Goal: Task Accomplishment & Management: Complete application form

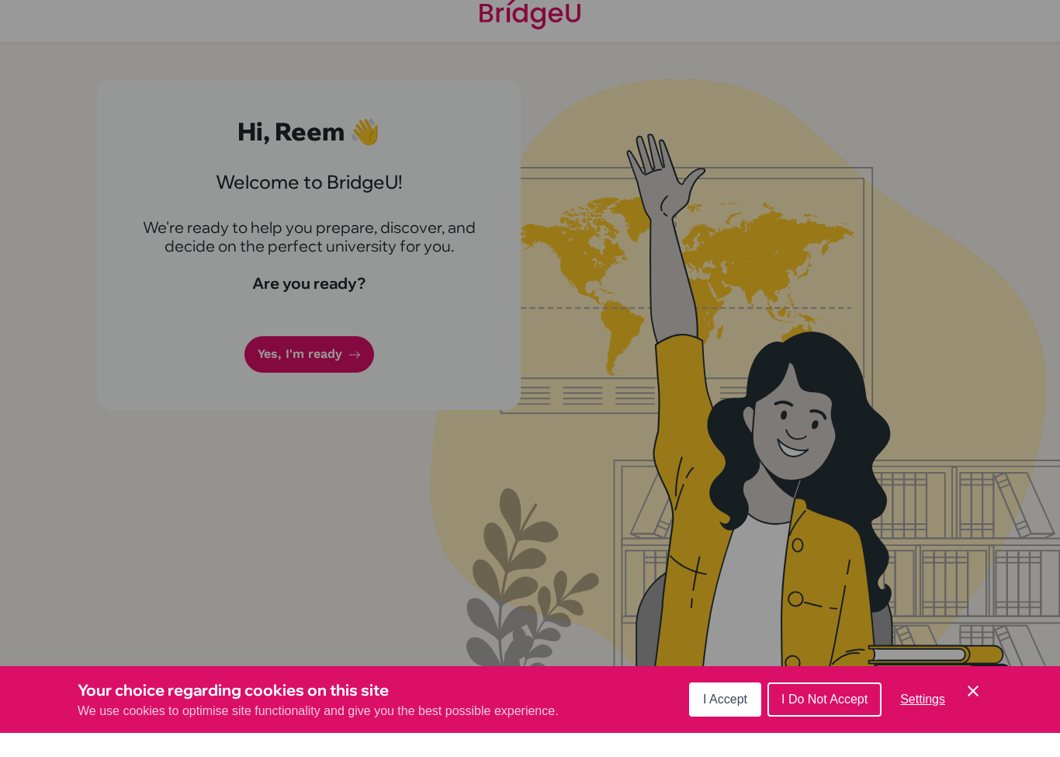
scroll to position [38, 0]
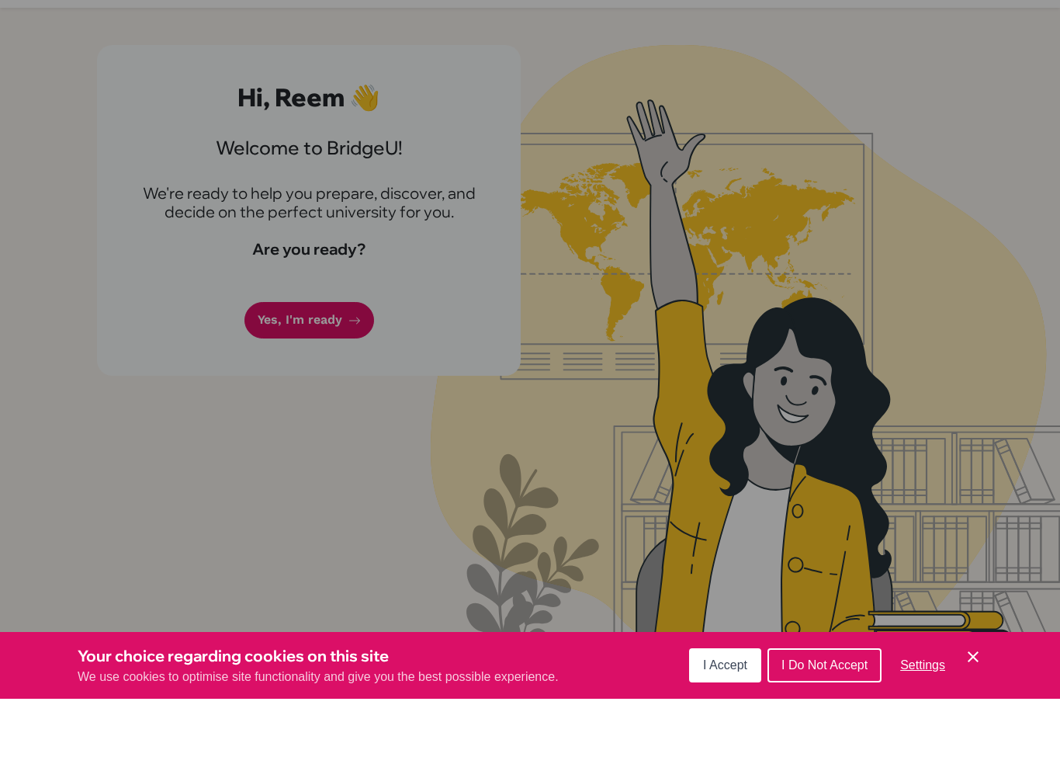
click at [729, 716] on span "I Accept" at bounding box center [725, 722] width 44 height 13
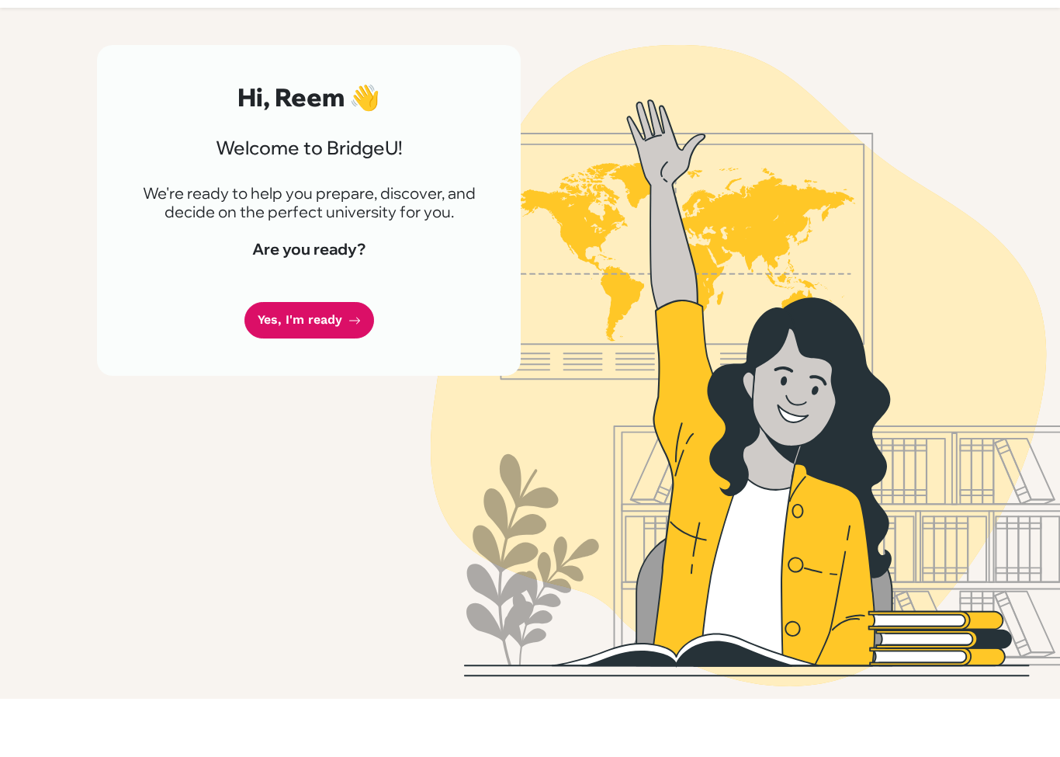
click at [335, 360] on link "Yes, I'm ready" at bounding box center [309, 378] width 130 height 36
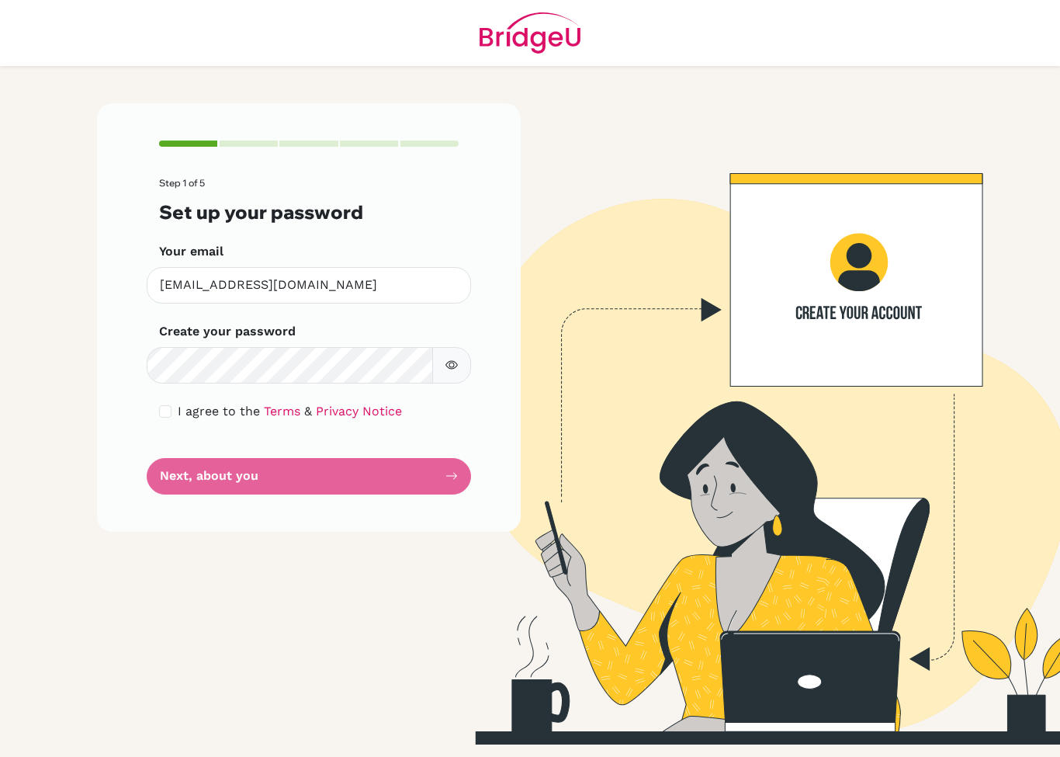
click at [106, 210] on div "Step 1 of 5 Set up your password Your email 4491@masdubai.ae Invalid email Crea…" at bounding box center [309, 317] width 424 height 428
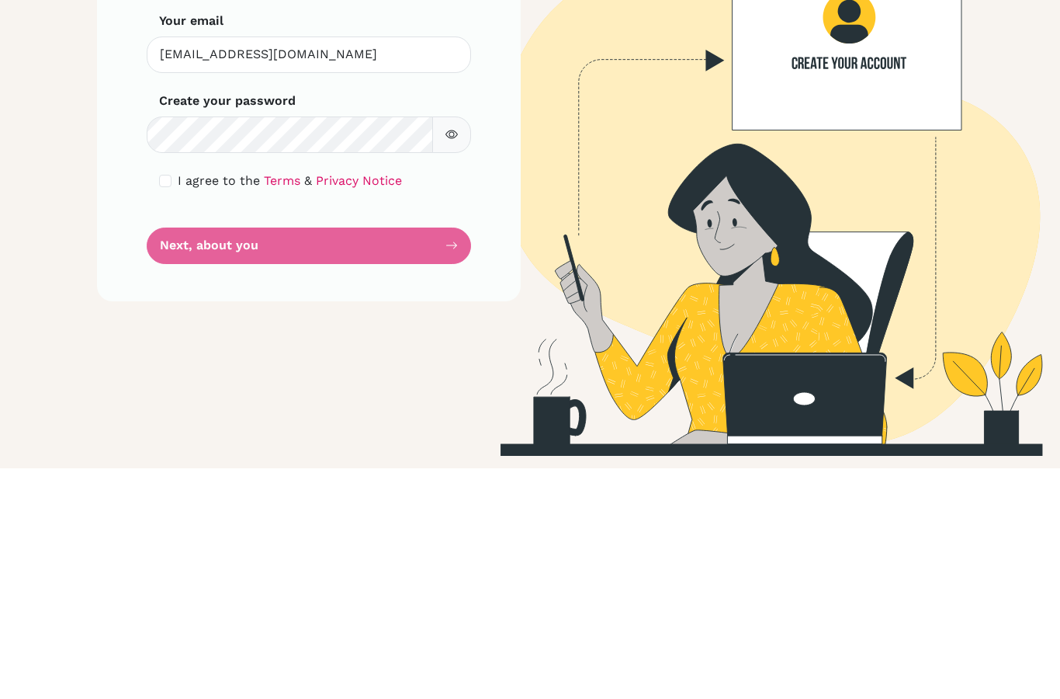
click at [168, 405] on input "checkbox" at bounding box center [165, 411] width 12 height 12
checkbox input "true"
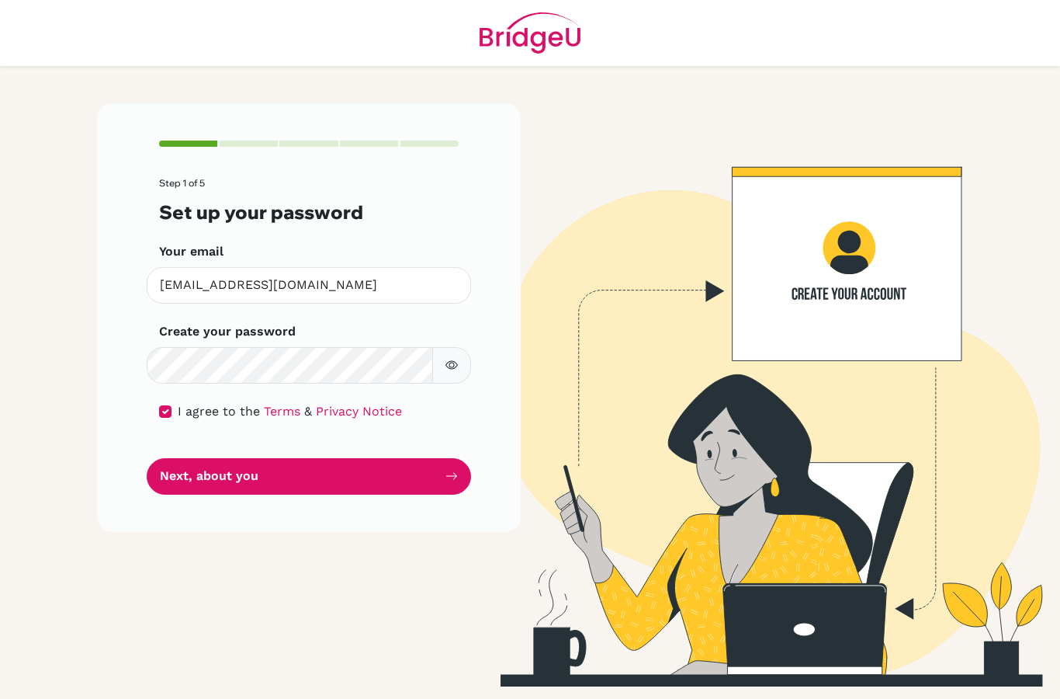
click at [463, 347] on button "button" at bounding box center [451, 365] width 39 height 36
click at [193, 458] on button "Next, about you" at bounding box center [309, 476] width 324 height 36
click at [199, 458] on button "Next, about you" at bounding box center [309, 476] width 324 height 36
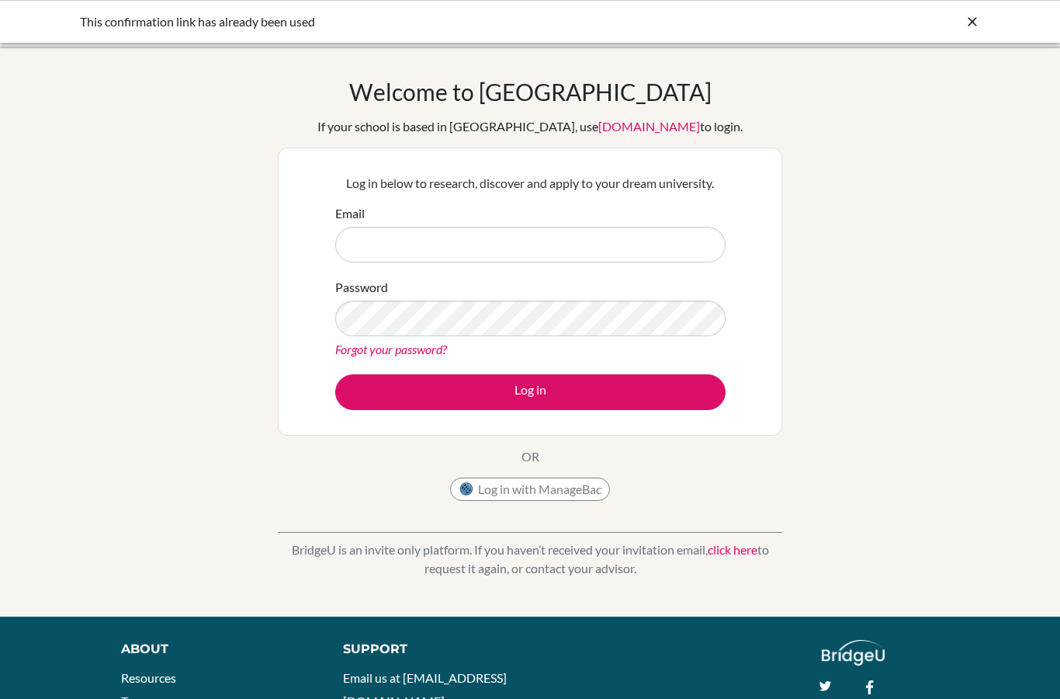
click at [716, 224] on div "Email" at bounding box center [530, 233] width 390 height 58
click at [702, 238] on input "Email" at bounding box center [530, 245] width 390 height 36
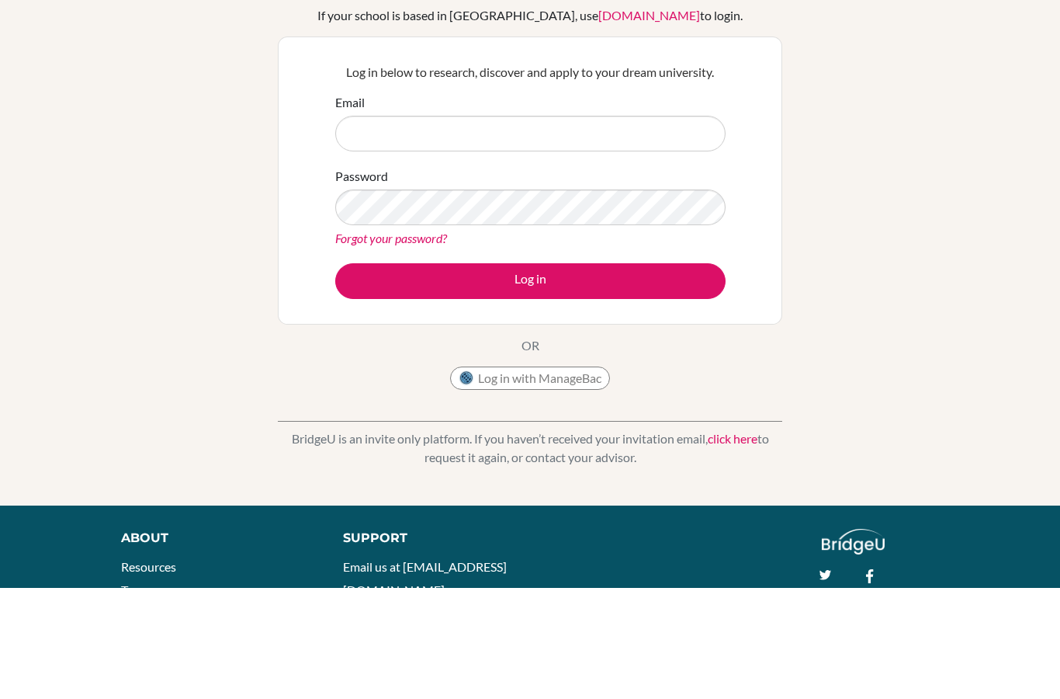
scroll to position [111, 0]
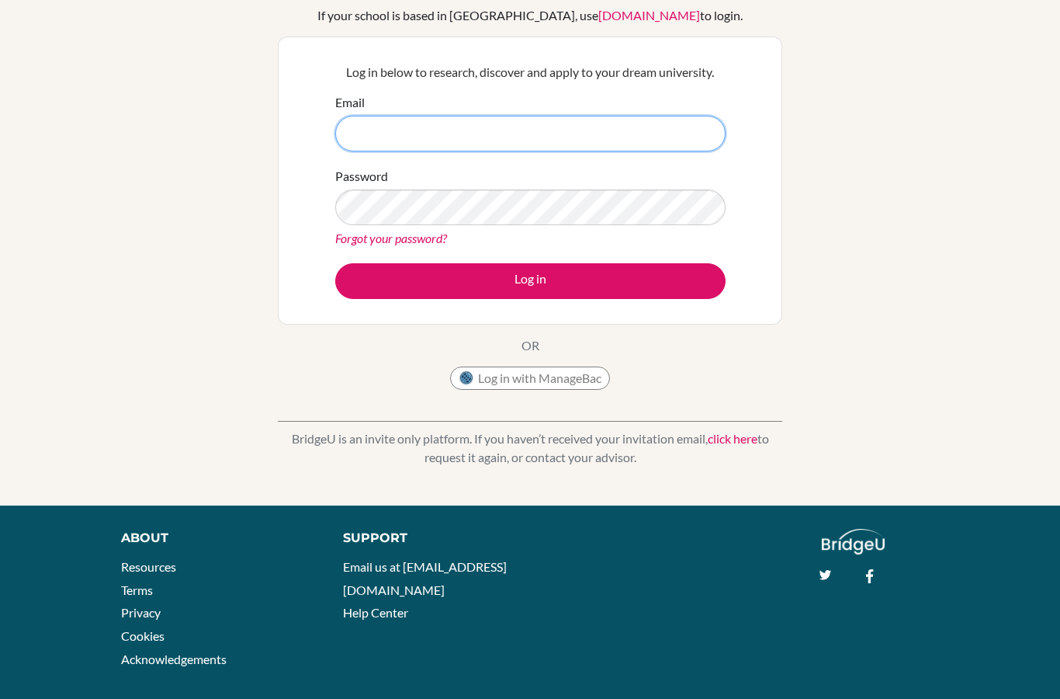
click at [644, 117] on input "Email" at bounding box center [530, 134] width 390 height 36
type input "reemalmutawa11@gmail.com"
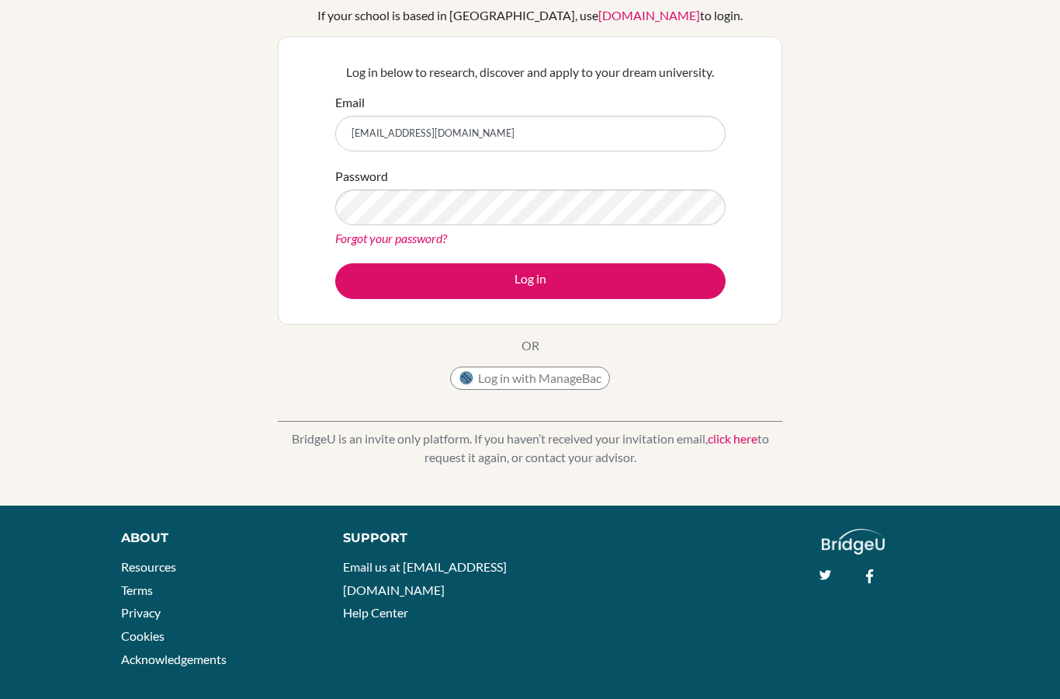
click at [674, 286] on button "Log in" at bounding box center [530, 281] width 390 height 36
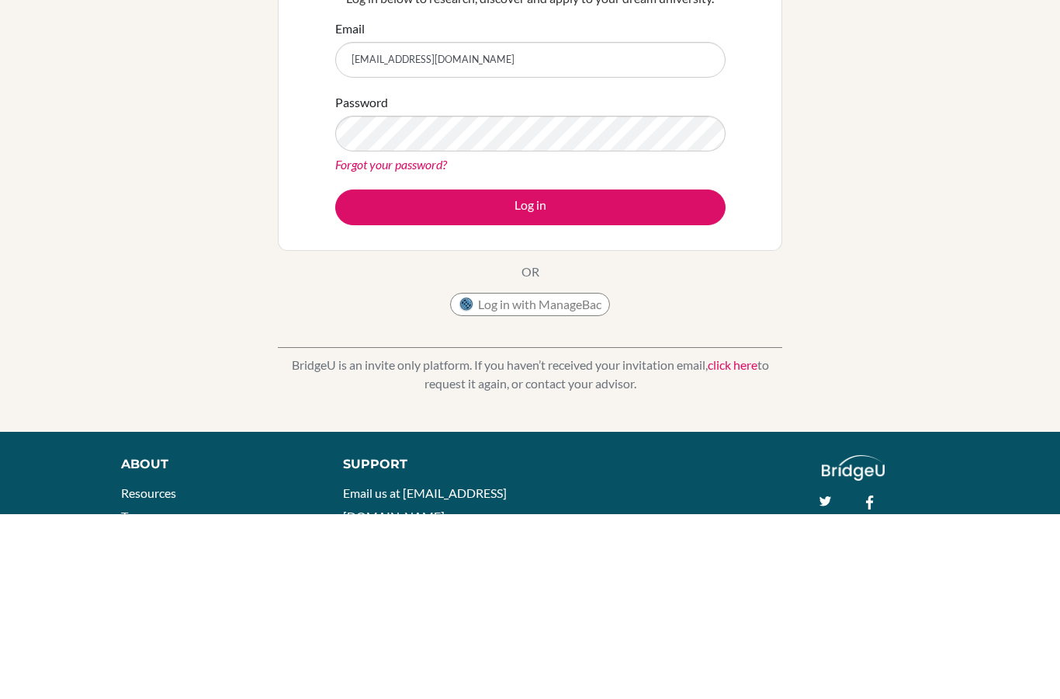
click at [635, 374] on button "Log in" at bounding box center [530, 392] width 390 height 36
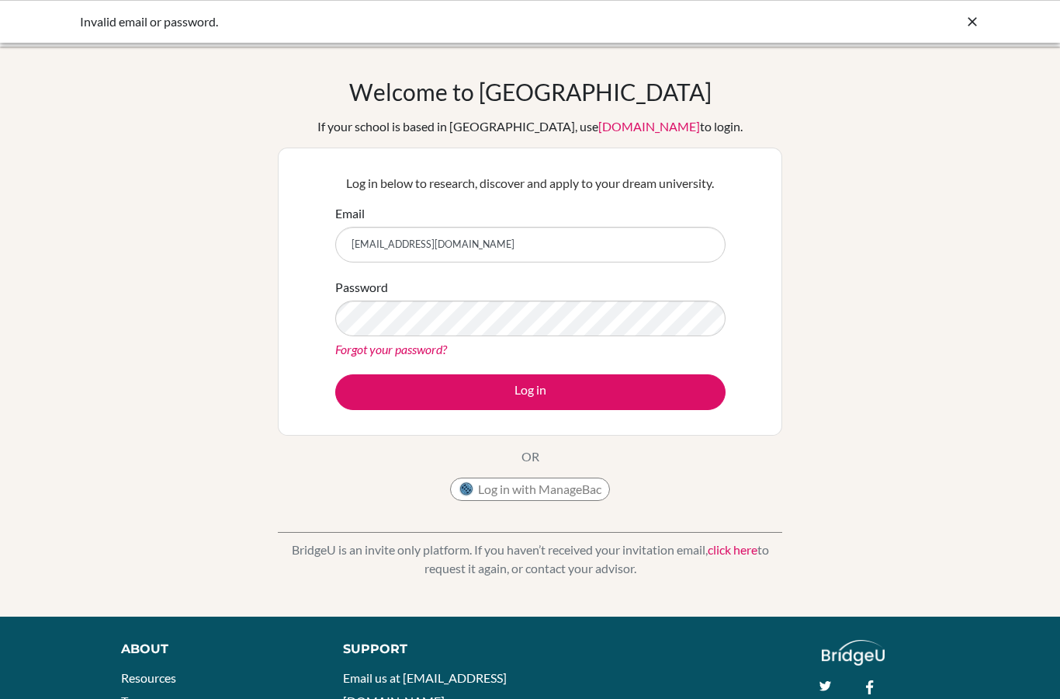
click at [706, 270] on form "Email reemalmutawa11@gmail.com Password Forgot your password? Log in" at bounding box center [530, 307] width 390 height 206
click at [715, 247] on input "reemalmutawa11@gmail.com" at bounding box center [530, 245] width 390 height 36
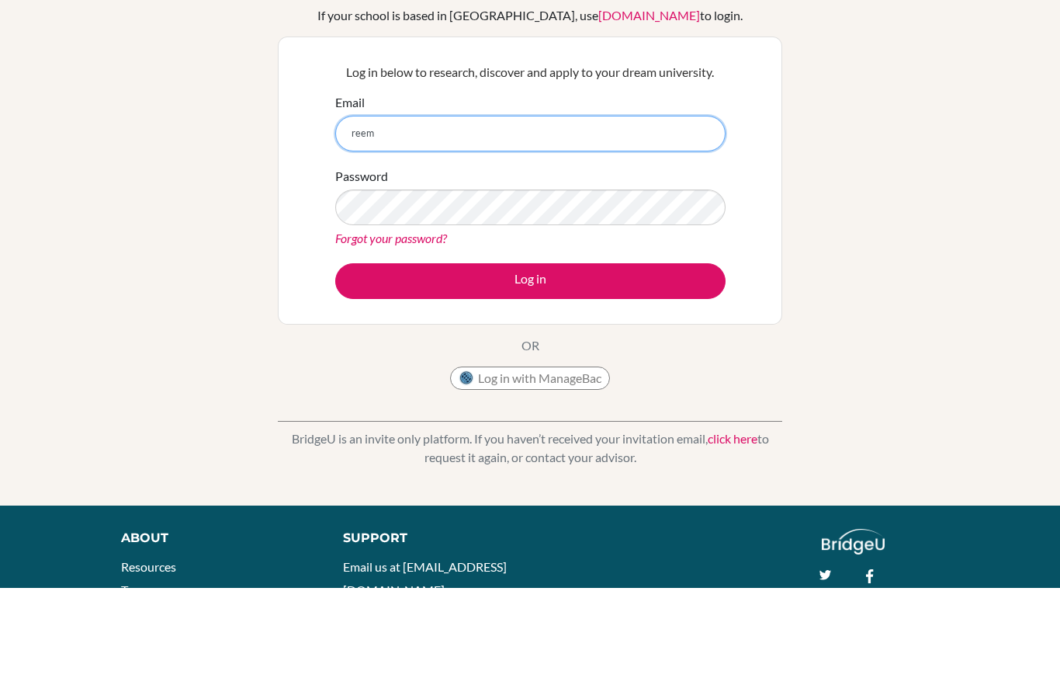
type input "ree"
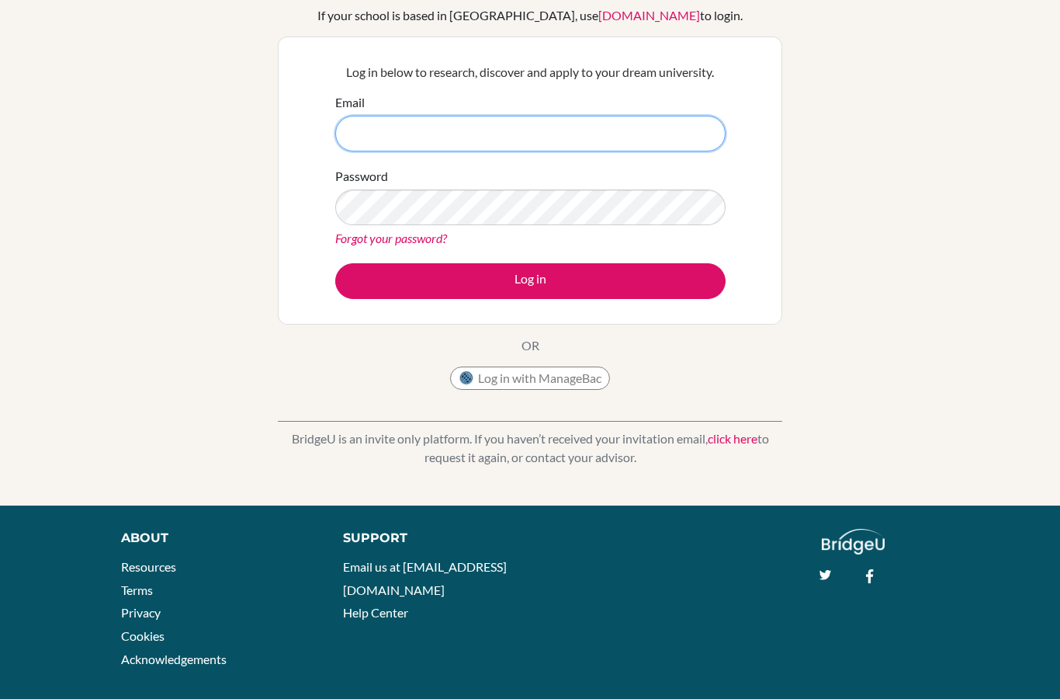
type input "[EMAIL_ADDRESS][DOMAIN_NAME]"
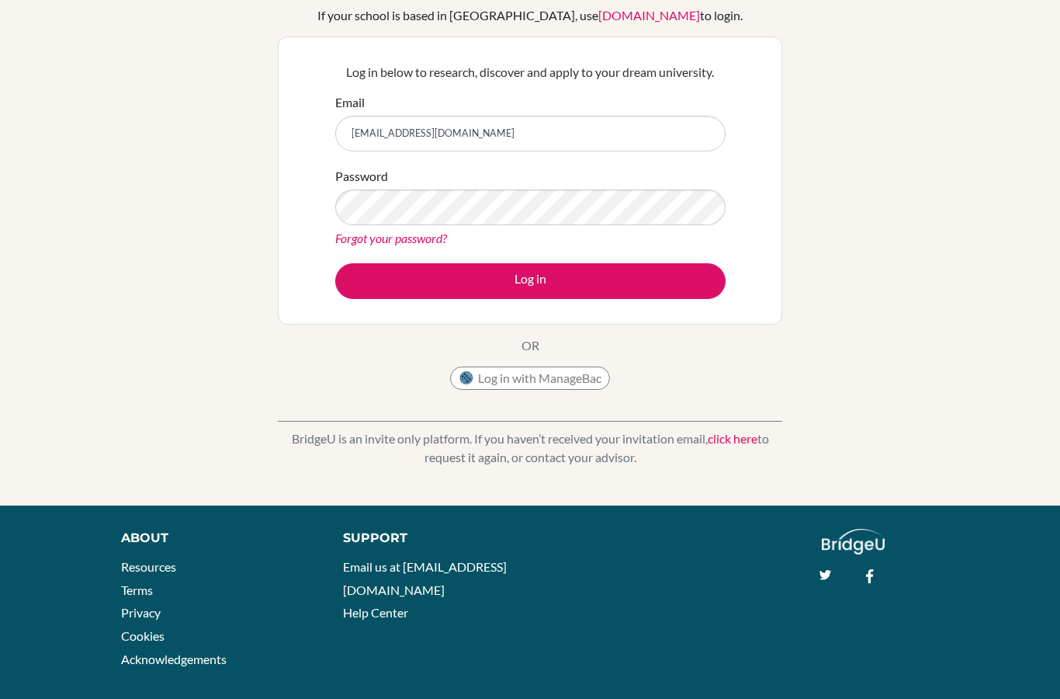
click at [591, 280] on button "Log in" at bounding box center [530, 281] width 390 height 36
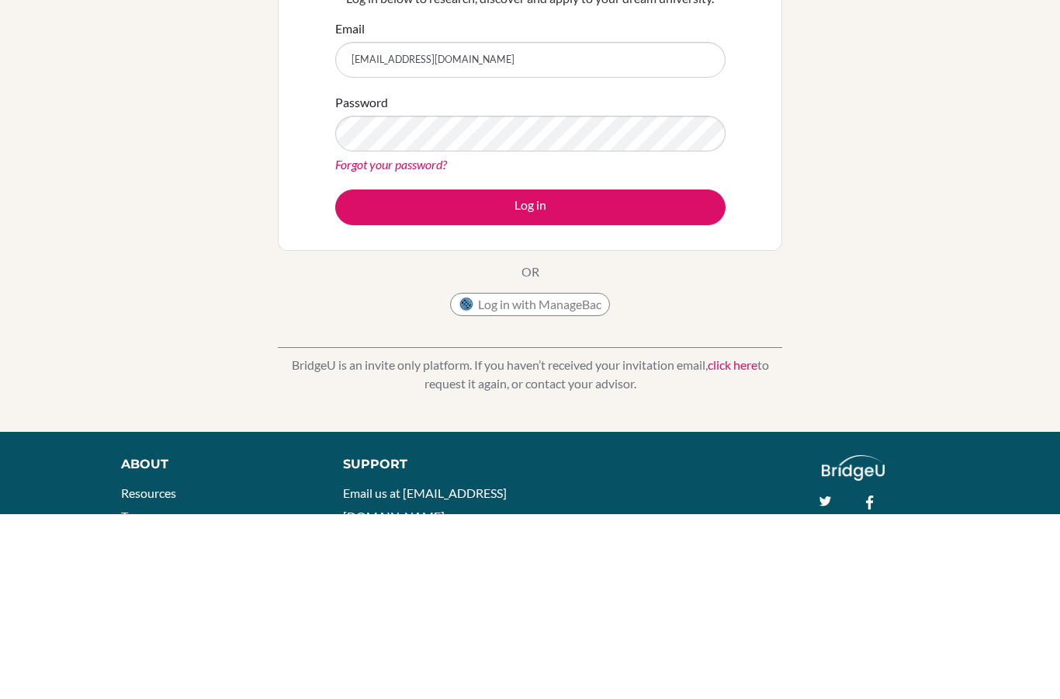
scroll to position [127, 0]
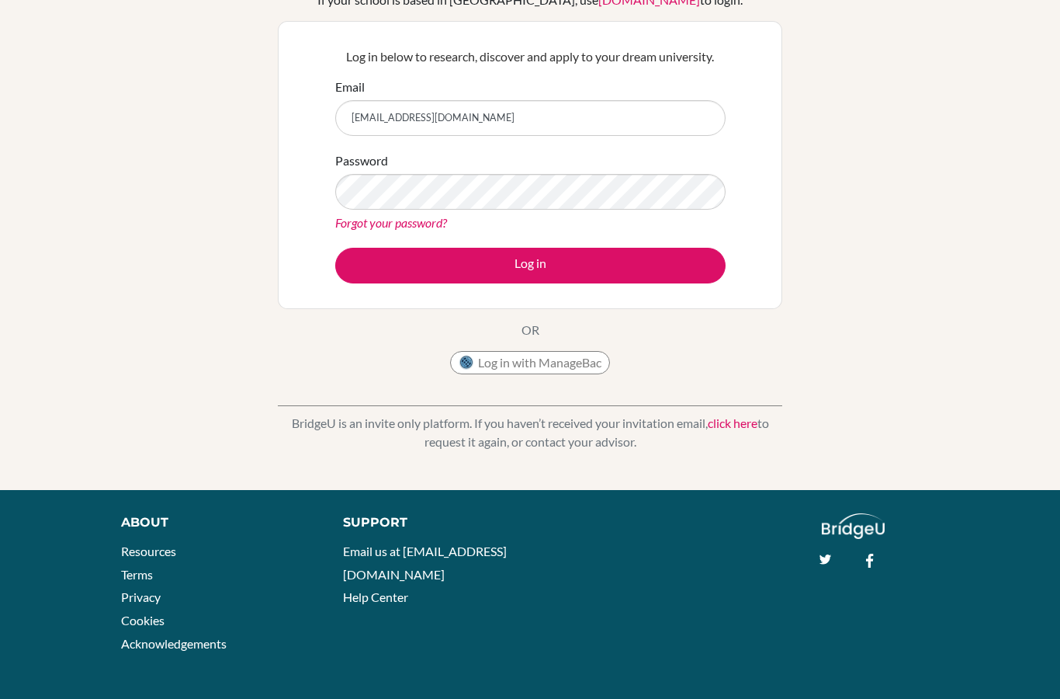
click at [683, 282] on button "Log in" at bounding box center [530, 266] width 390 height 36
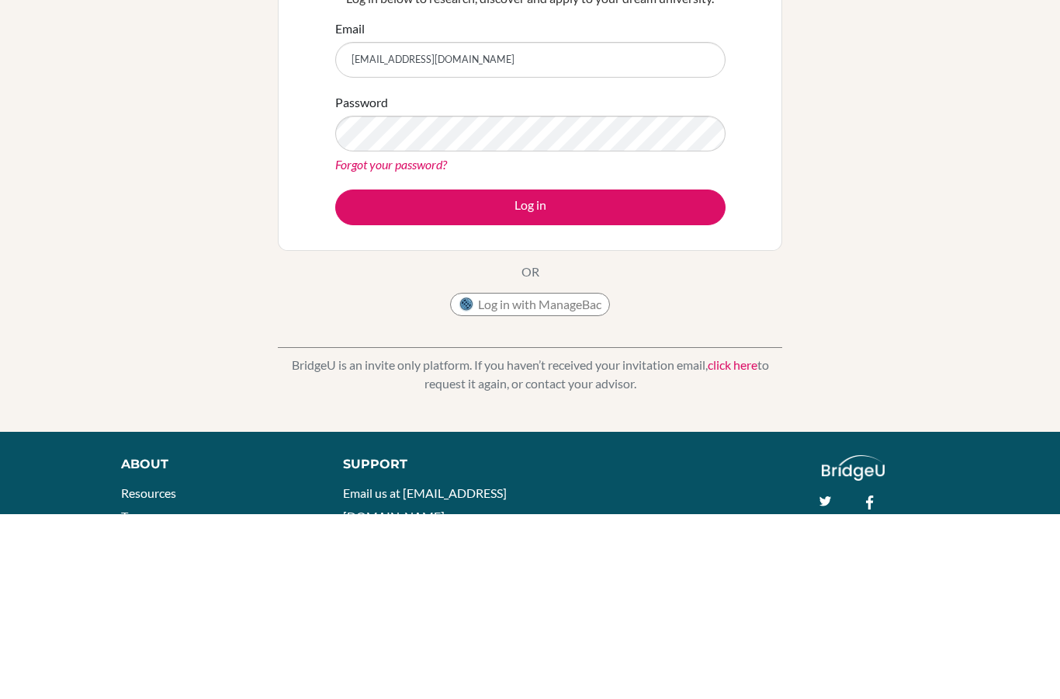
scroll to position [127, 0]
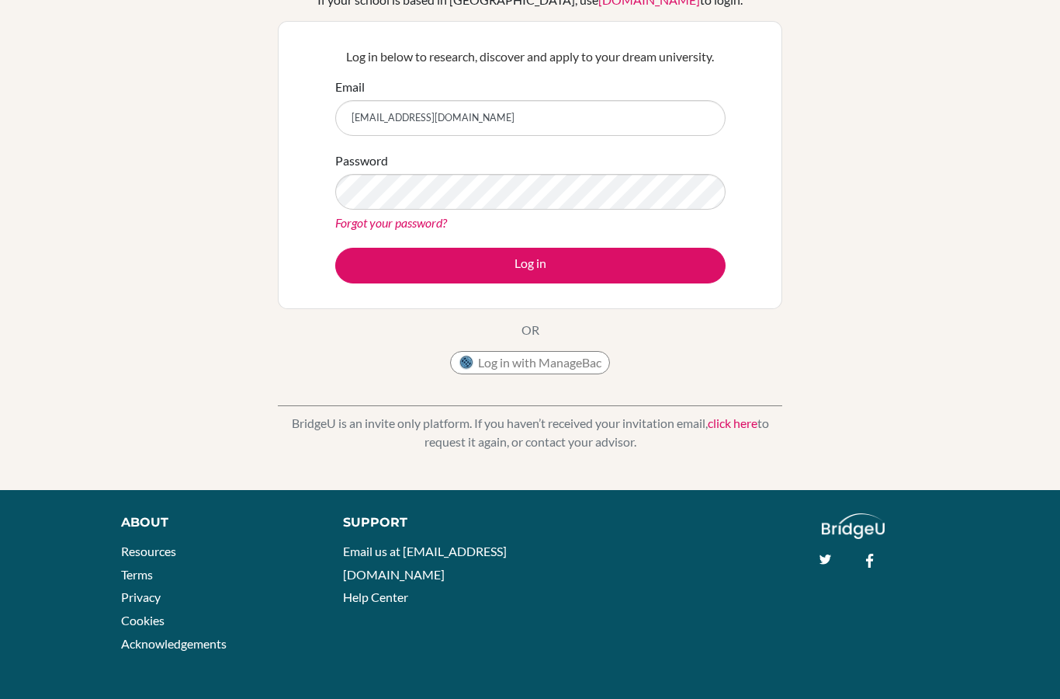
click at [555, 265] on button "Log in" at bounding box center [530, 266] width 390 height 36
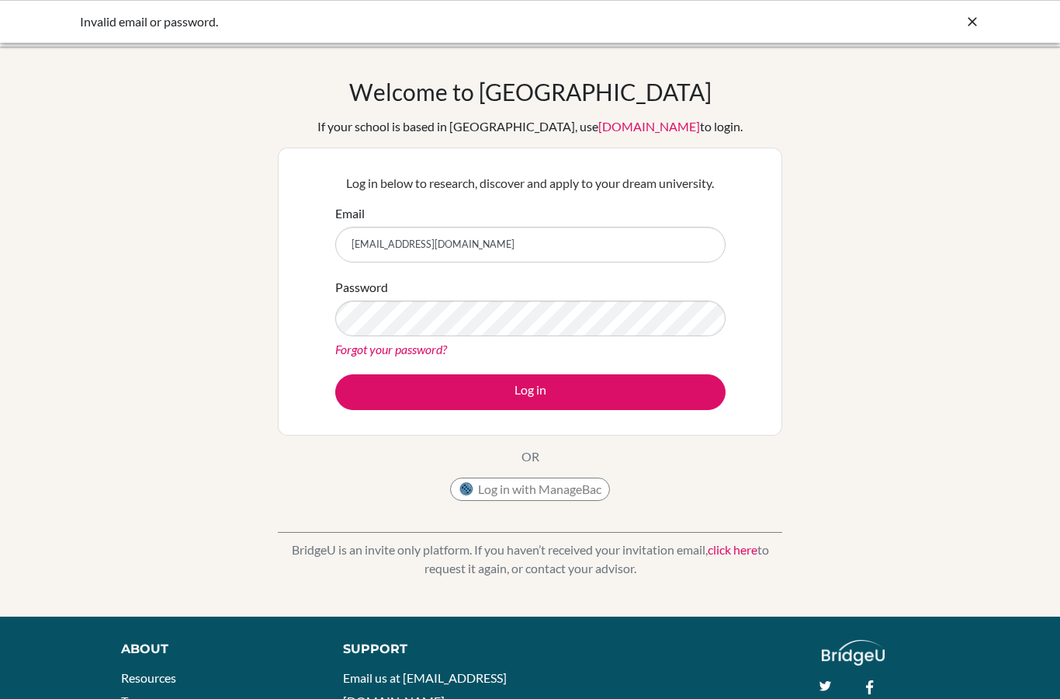
click at [591, 262] on input "[EMAIL_ADDRESS][DOMAIN_NAME]" at bounding box center [530, 245] width 390 height 36
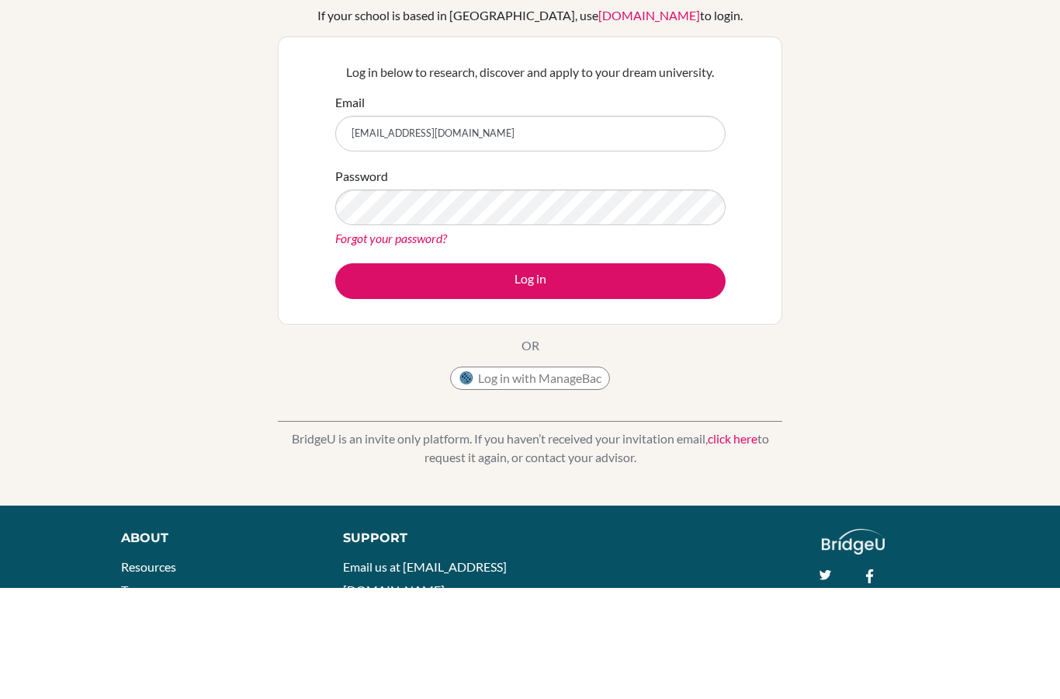
scroll to position [111, 0]
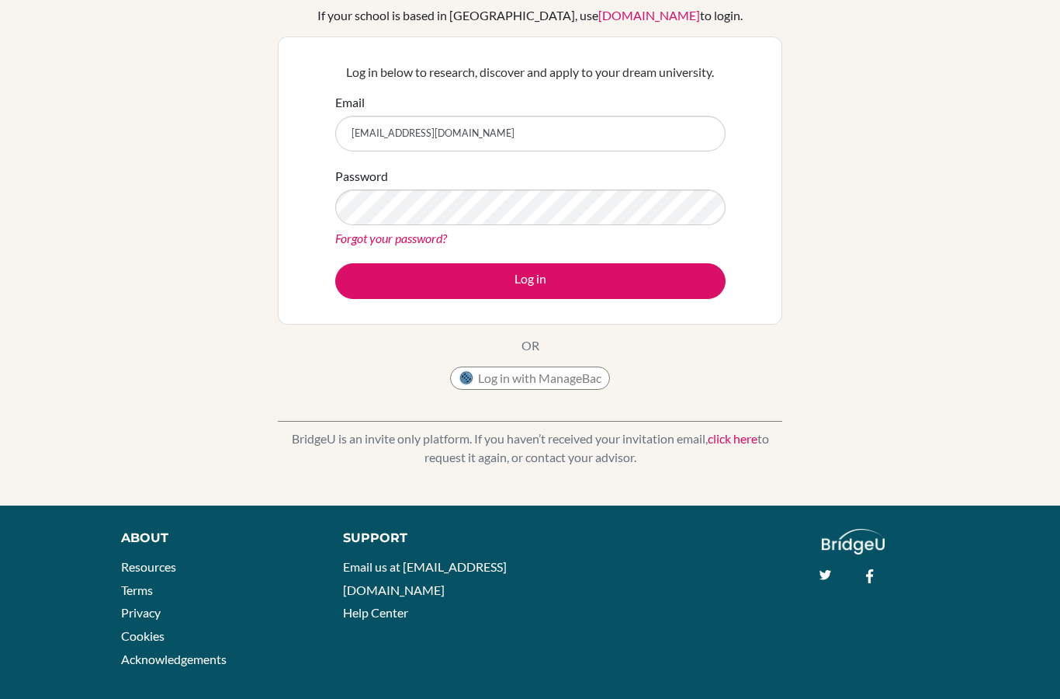
click at [626, 274] on button "Log in" at bounding box center [530, 281] width 390 height 36
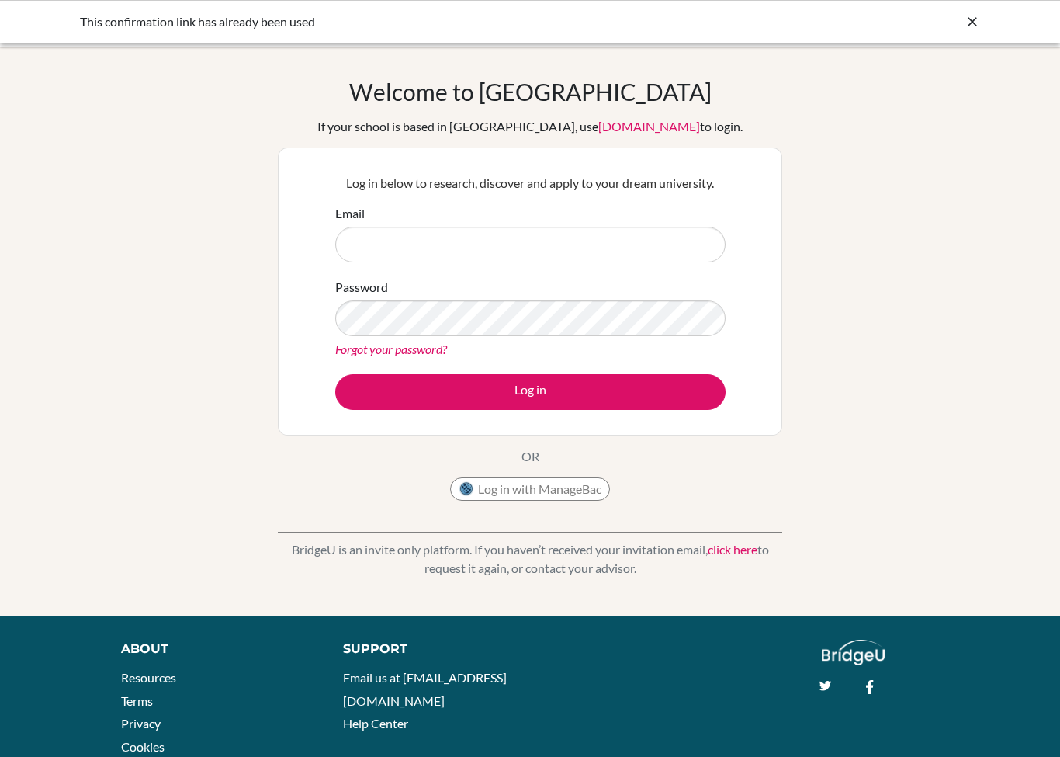
click at [563, 257] on input "Email" at bounding box center [530, 245] width 390 height 36
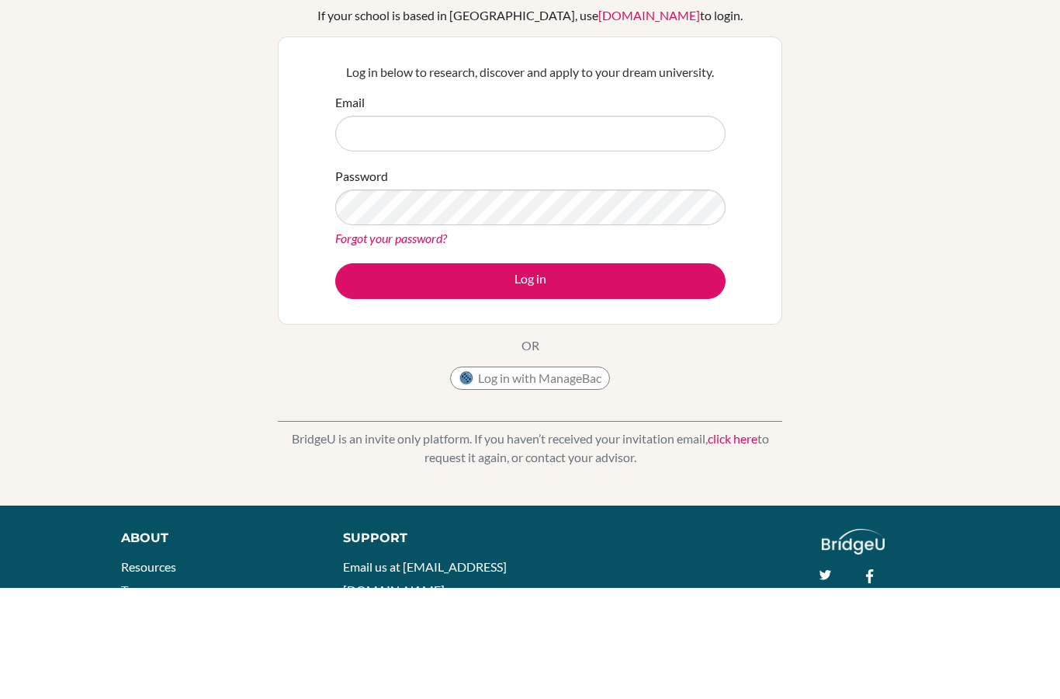
scroll to position [111, 0]
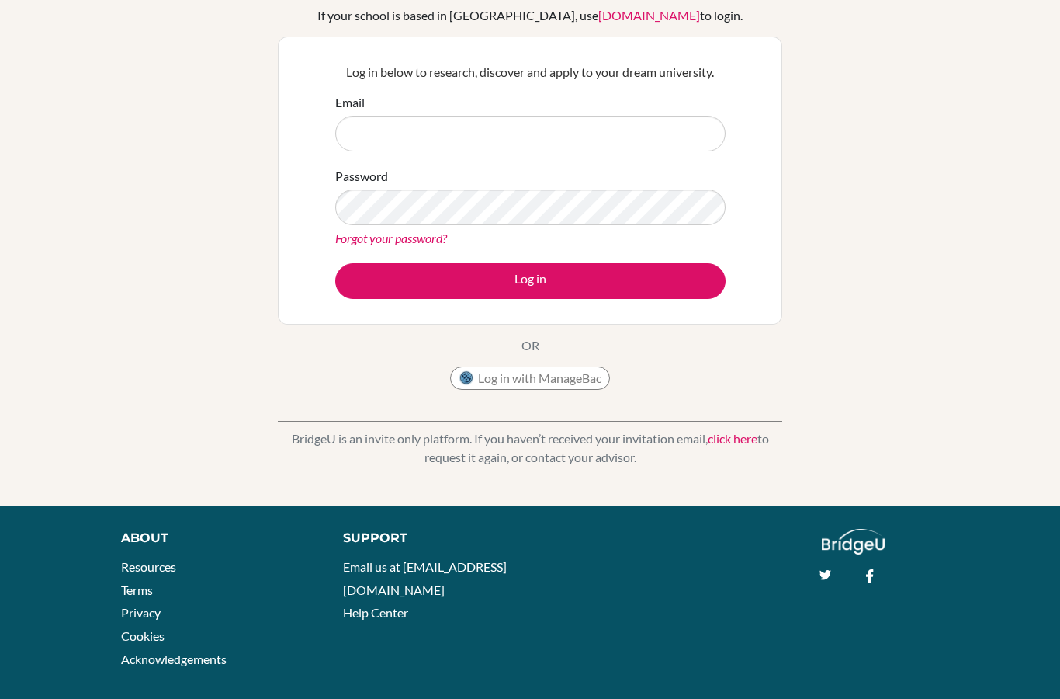
type input "reemalmutawa11@gmail.com"
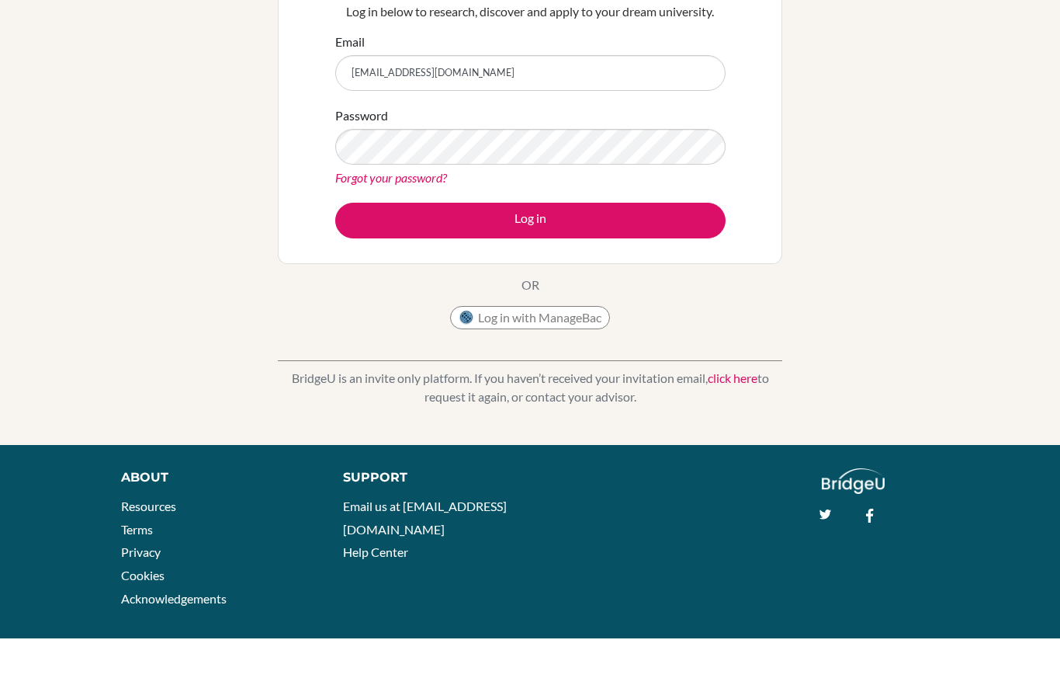
click at [627, 263] on button "Log in" at bounding box center [530, 281] width 390 height 36
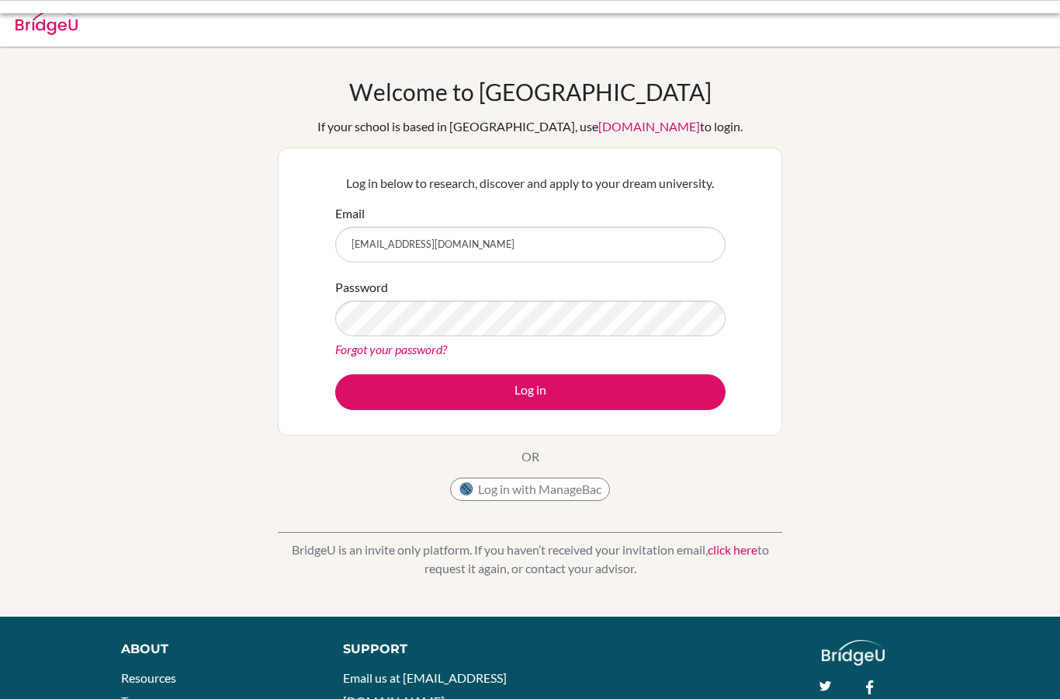
scroll to position [-57, 0]
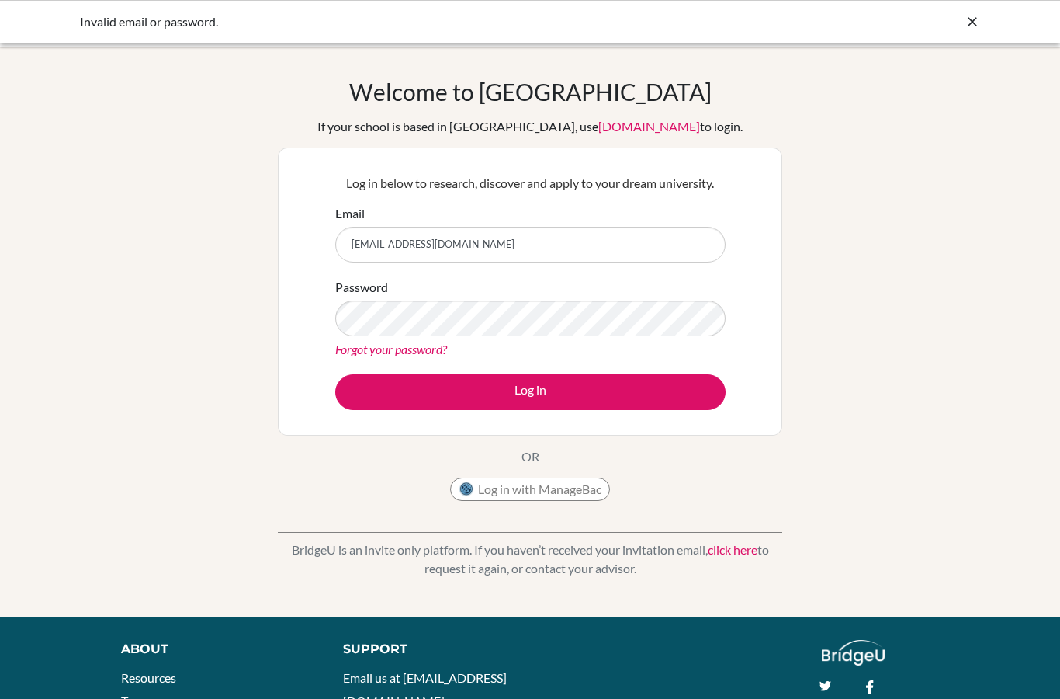
click at [660, 244] on input "[EMAIL_ADDRESS][DOMAIN_NAME]" at bounding box center [530, 245] width 390 height 36
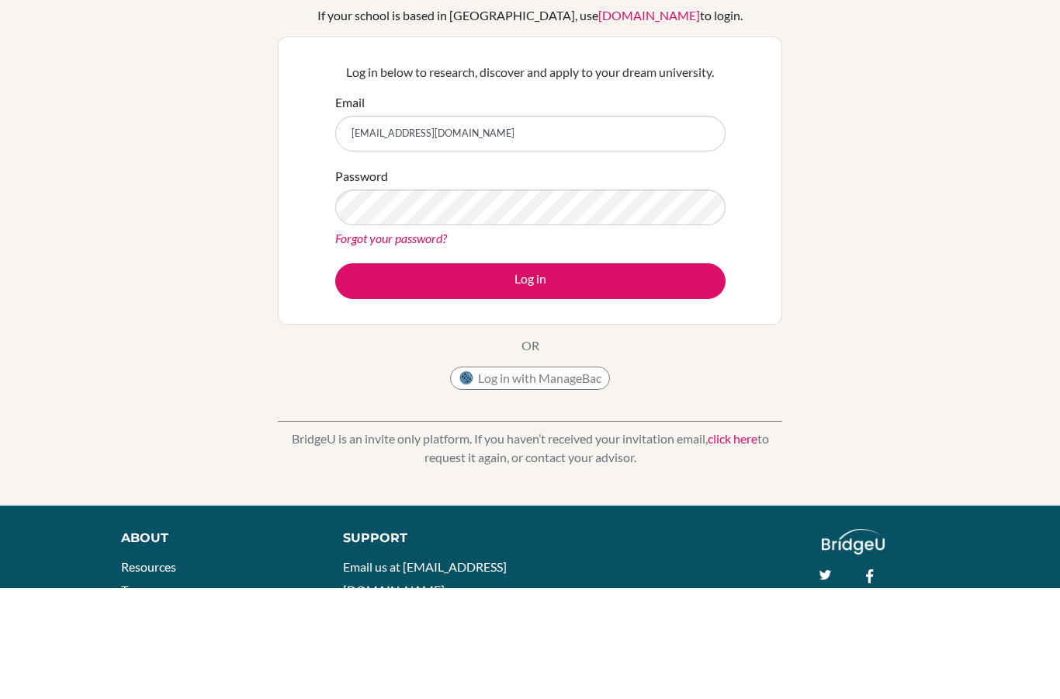
scroll to position [111, 0]
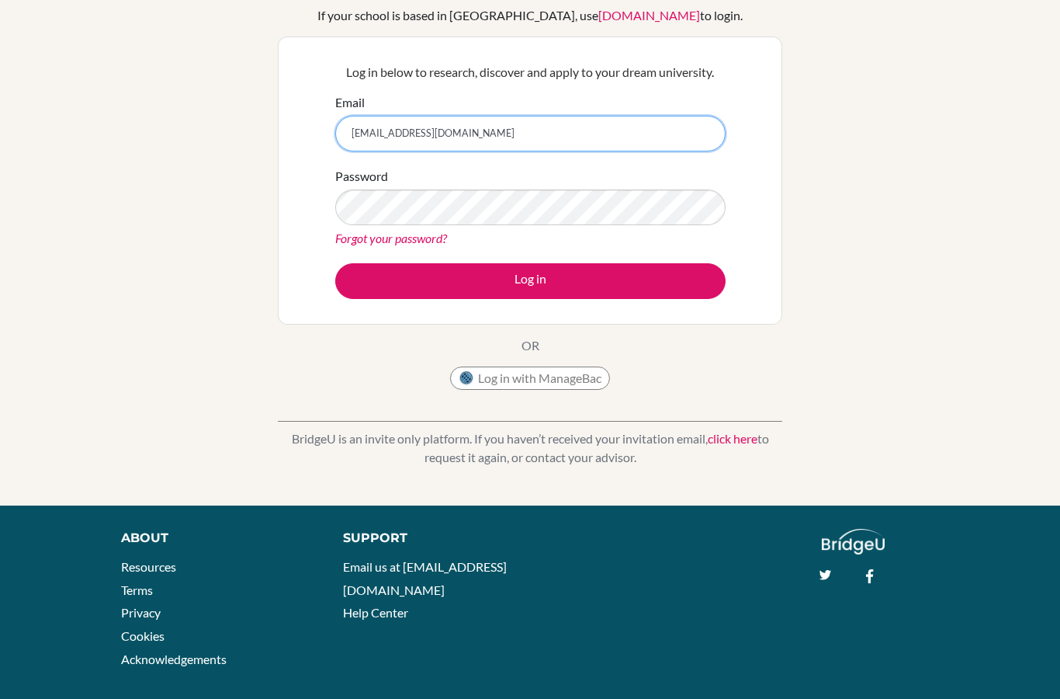
type input "4491@masdubai.ae"
click at [645, 271] on button "Log in" at bounding box center [530, 281] width 390 height 36
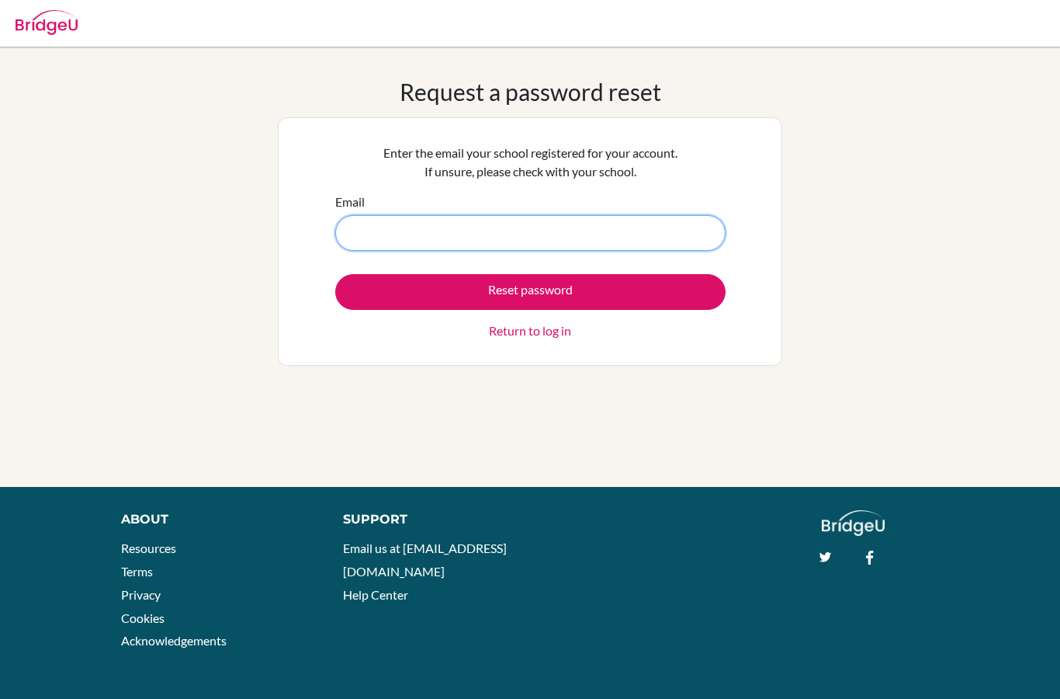
click at [594, 244] on input "Email" at bounding box center [530, 233] width 390 height 36
click at [589, 219] on input "Email" at bounding box center [530, 233] width 390 height 36
type input "[EMAIL_ADDRESS][DOMAIN_NAME]"
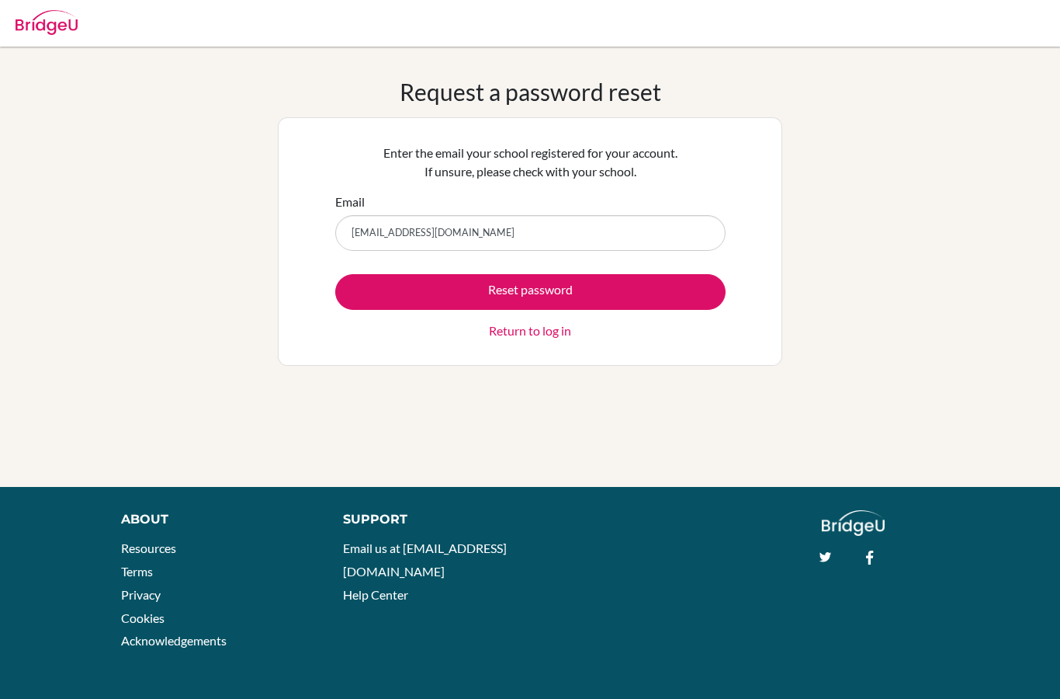
click at [584, 269] on form "Email [EMAIL_ADDRESS][DOMAIN_NAME] Reset password Return to log in" at bounding box center [530, 265] width 390 height 147
click at [598, 295] on button "Reset password" at bounding box center [530, 292] width 390 height 36
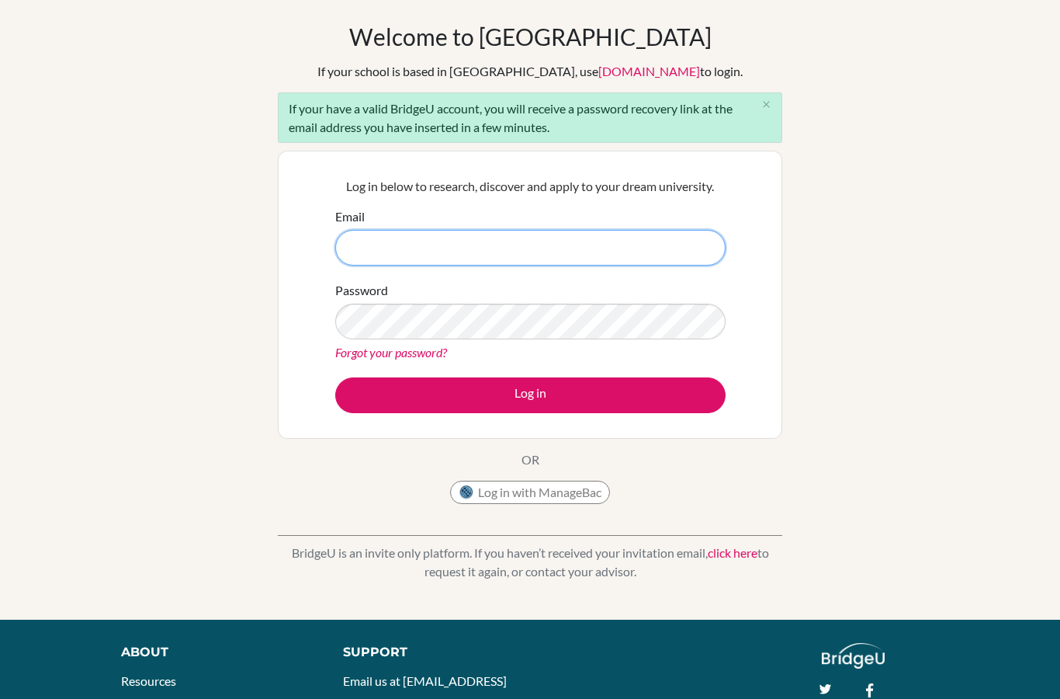
scroll to position [51, 0]
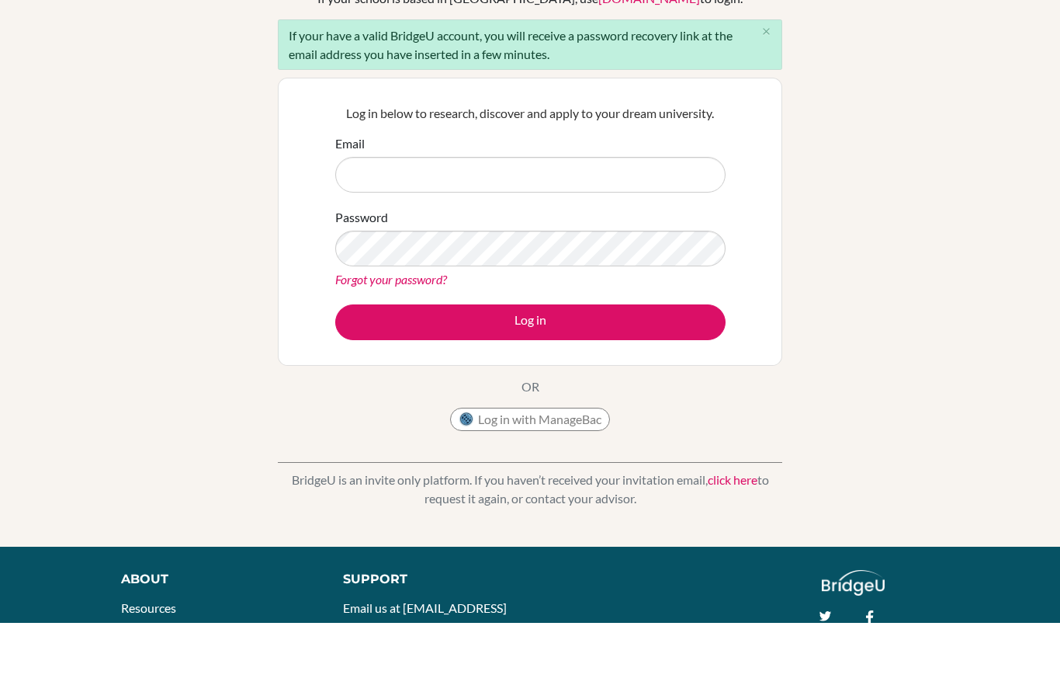
click at [775, 97] on button "close" at bounding box center [766, 108] width 31 height 23
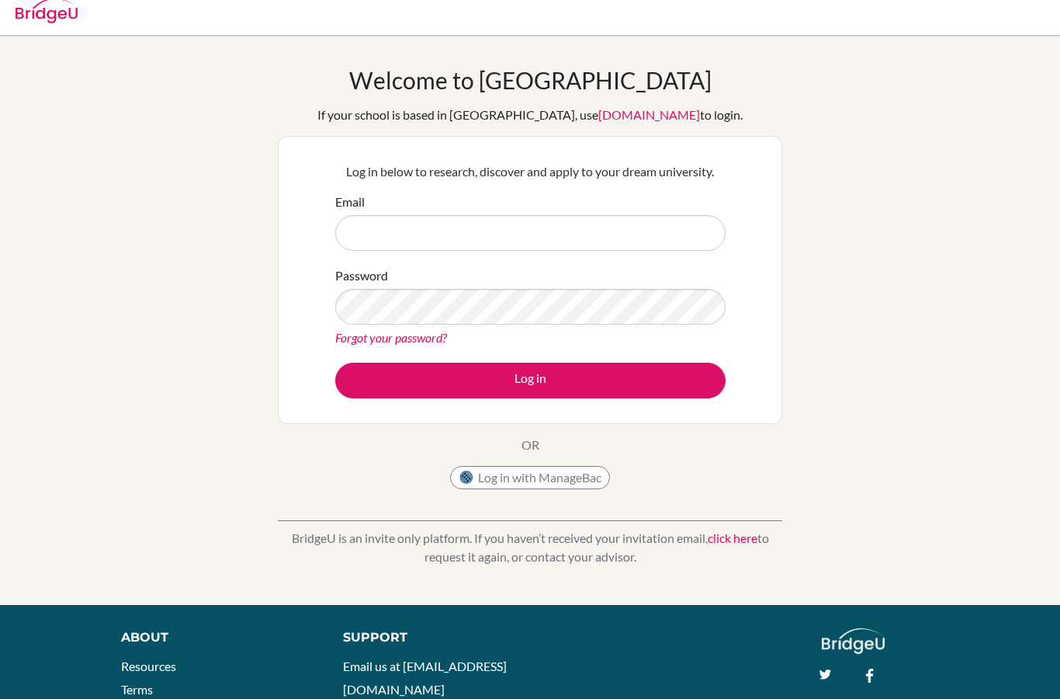
scroll to position [0, 0]
